Goal: Information Seeking & Learning: Learn about a topic

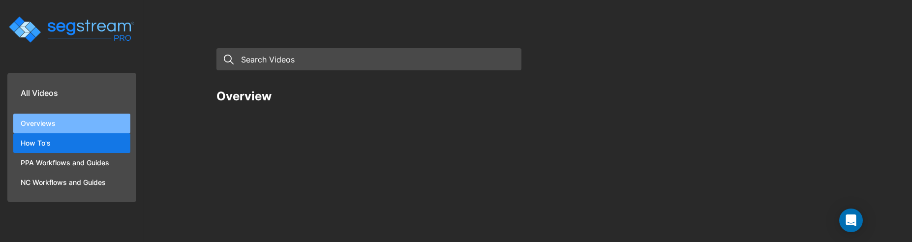
click at [33, 73] on li "Overviews" at bounding box center [71, 124] width 117 height 20
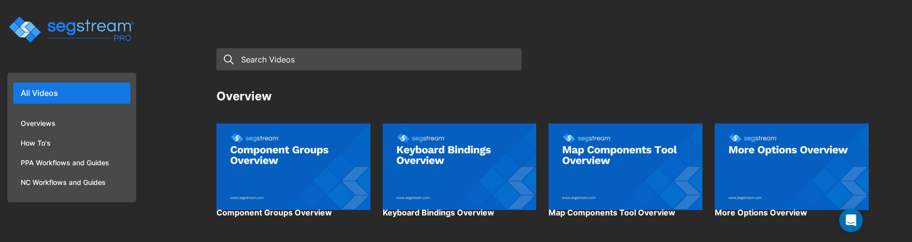
click at [264, 170] on img at bounding box center [293, 167] width 154 height 108
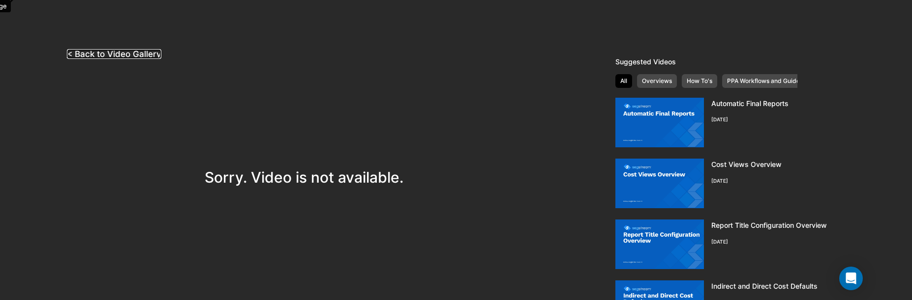
click at [116, 51] on link "< Back to Video Gallery" at bounding box center [114, 54] width 94 height 10
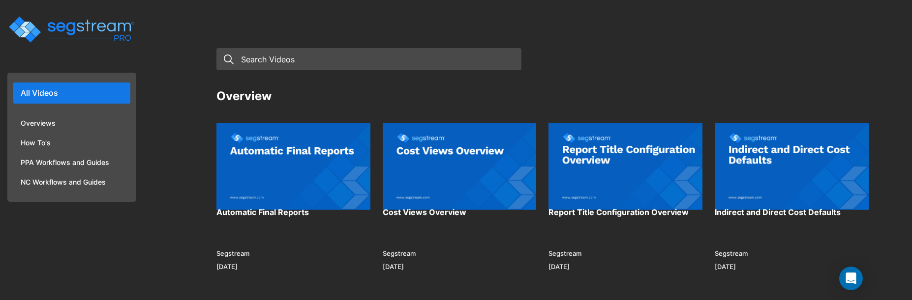
click at [304, 195] on img at bounding box center [293, 167] width 154 height 108
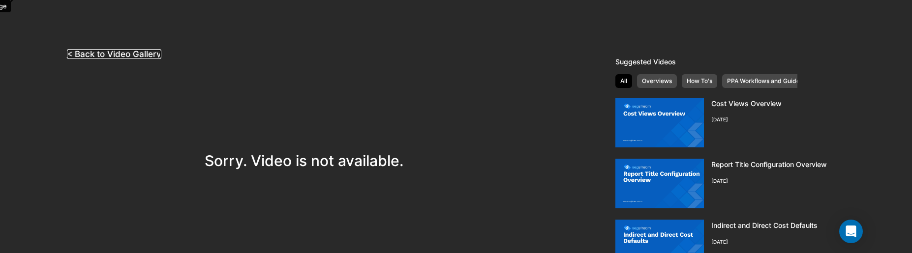
click at [118, 52] on link "< Back to Video Gallery" at bounding box center [114, 54] width 94 height 10
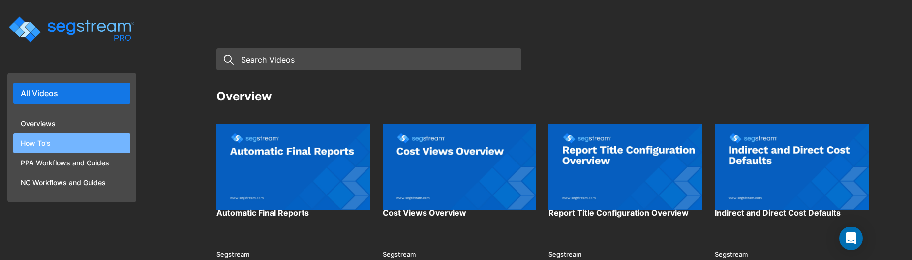
click at [81, 145] on li "How To's" at bounding box center [71, 143] width 117 height 20
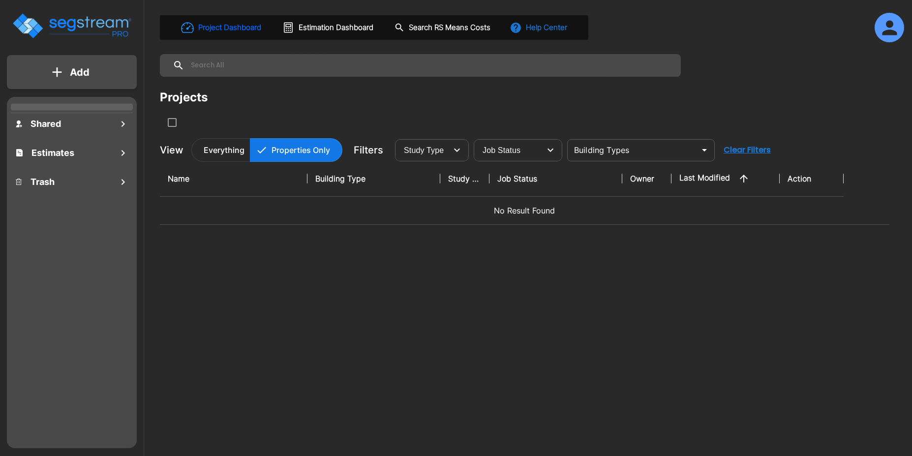
click at [539, 30] on button "Help Center" at bounding box center [538, 27] width 63 height 19
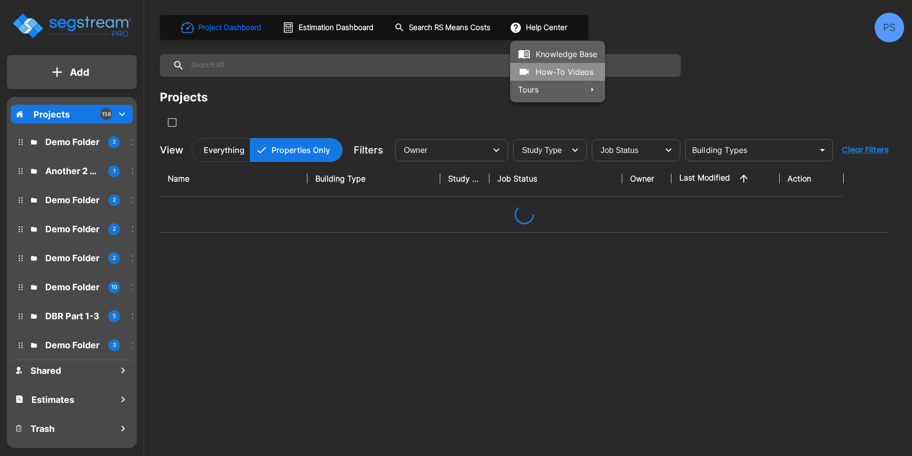
click at [551, 69] on link "How-To Videos" at bounding box center [557, 72] width 95 height 18
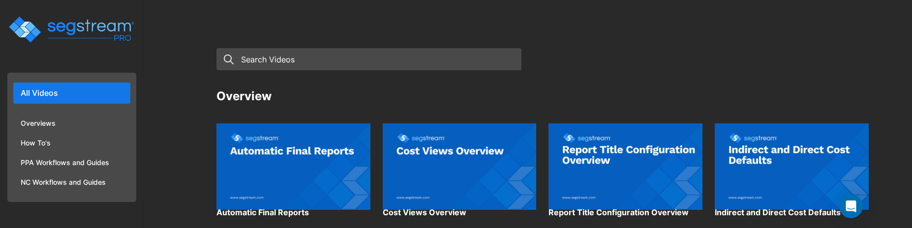
click at [266, 174] on img at bounding box center [293, 167] width 154 height 108
